Goal: Task Accomplishment & Management: Manage account settings

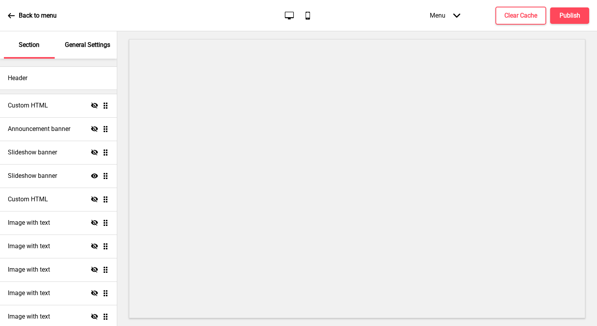
click at [91, 49] on p "General Settings" at bounding box center [87, 45] width 45 height 9
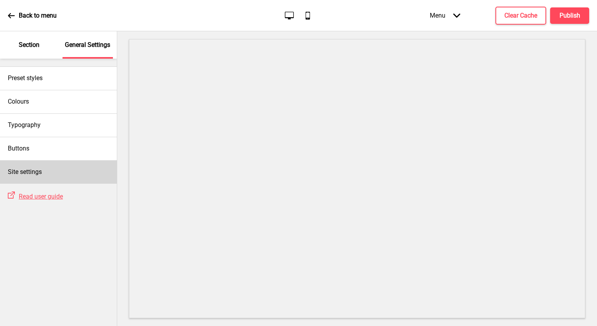
click at [36, 175] on h4 "Site settings" at bounding box center [25, 172] width 34 height 9
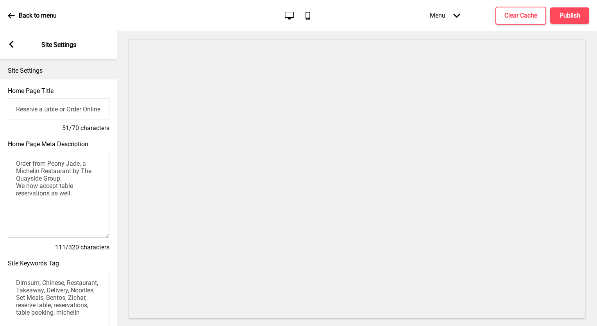
click at [9, 47] on rect at bounding box center [11, 44] width 7 height 7
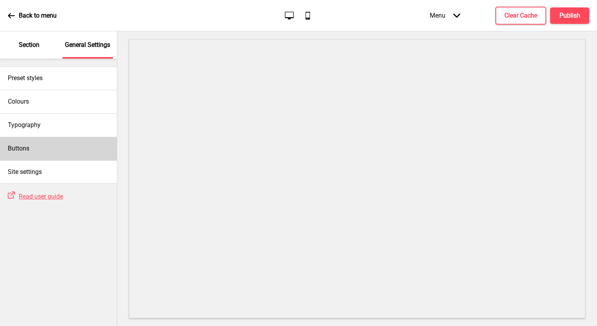
click at [49, 152] on div "Buttons" at bounding box center [58, 148] width 117 height 23
select select "square"
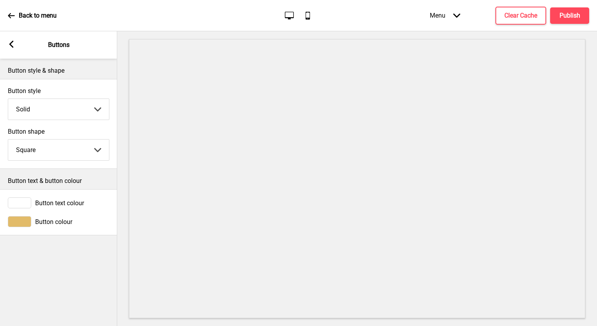
click at [6, 50] on div "Arrow left Buttons" at bounding box center [58, 44] width 117 height 27
click at [12, 45] on rect at bounding box center [11, 44] width 7 height 7
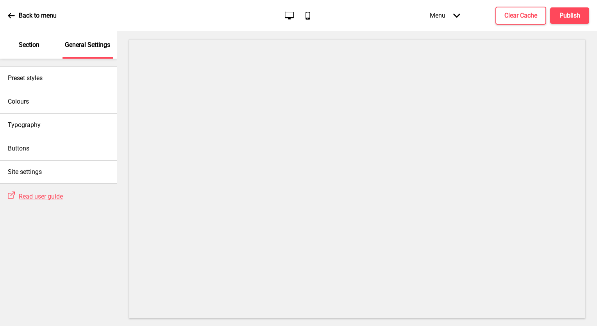
click at [12, 45] on div "Section" at bounding box center [29, 44] width 51 height 27
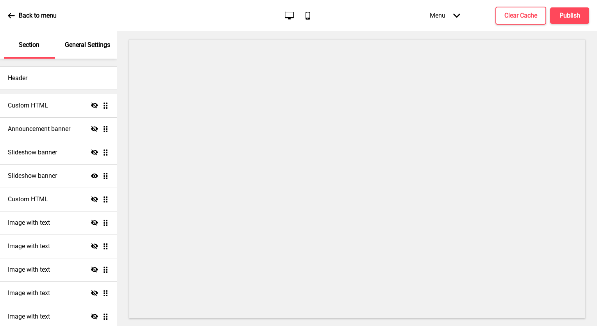
click at [13, 18] on icon at bounding box center [11, 15] width 7 height 7
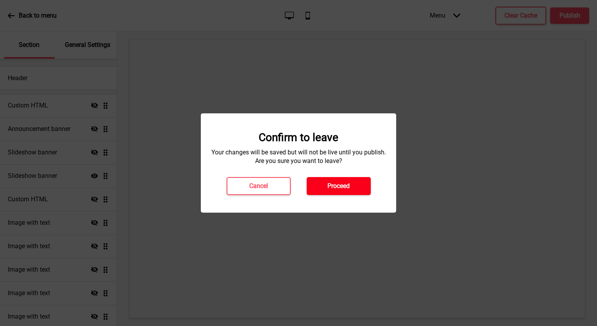
click at [327, 183] on button "Proceed" at bounding box center [339, 186] width 64 height 18
